Goal: Find contact information: Find contact information

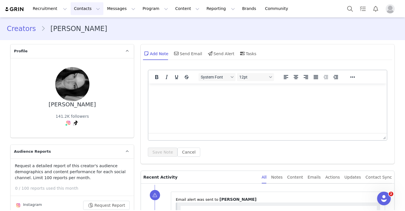
click at [72, 7] on button "Contacts Contacts" at bounding box center [87, 8] width 33 height 13
click at [78, 29] on link "Creators" at bounding box center [89, 25] width 45 height 11
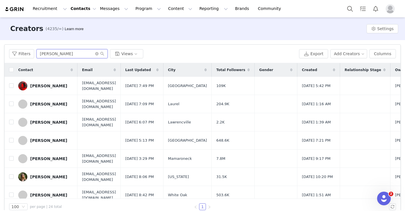
click at [69, 54] on input "[PERSON_NAME]" at bounding box center [71, 53] width 71 height 9
paste input "[PERSON_NAME]"
type input "[PERSON_NAME]"
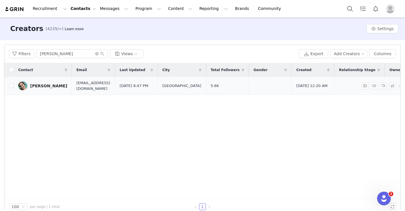
click at [56, 84] on div "[PERSON_NAME]" at bounding box center [48, 86] width 37 height 5
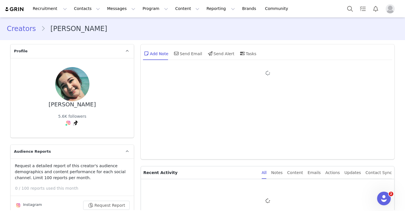
type input "+1 ([GEOGRAPHIC_DATA])"
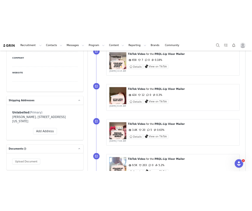
scroll to position [437, 0]
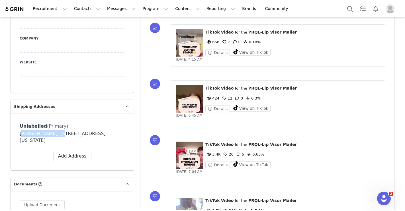
drag, startPoint x: 57, startPoint y: 123, endPoint x: 4, endPoint y: 123, distance: 53.0
copy div "[PERSON_NAME]"
drag, startPoint x: 93, startPoint y: 122, endPoint x: 59, endPoint y: 122, distance: 34.2
click at [59, 130] on div "[PERSON_NAME], [STREET_ADDRESS][US_STATE]" at bounding box center [72, 137] width 105 height 14
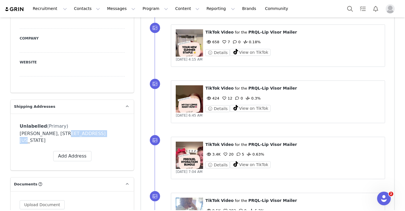
copy div "[STREET_ADDRESS]"
click at [114, 100] on p "Shipping Addresses" at bounding box center [66, 107] width 110 height 14
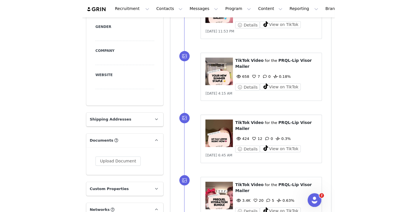
scroll to position [443, 0]
